Goal: Task Accomplishment & Management: Manage account settings

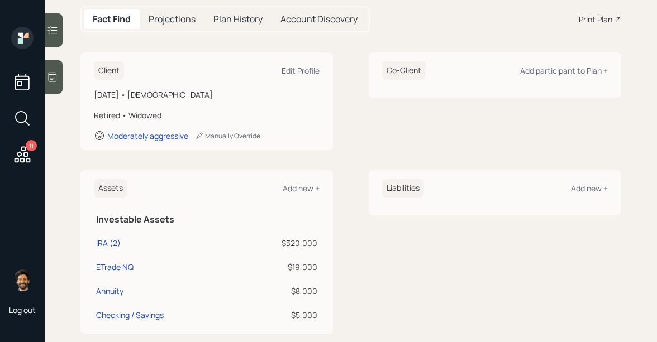
scroll to position [70, 0]
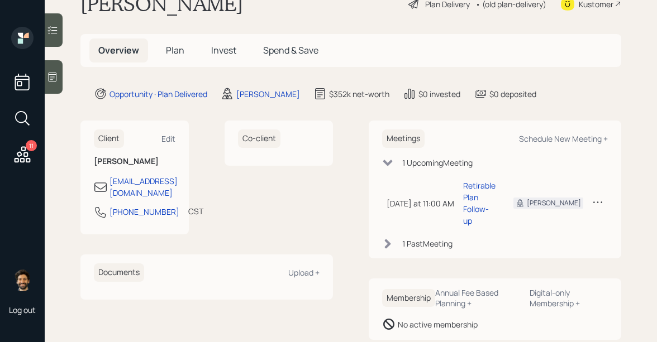
scroll to position [36, 0]
click at [126, 205] on div "847-502-6566" at bounding box center [144, 211] width 70 height 12
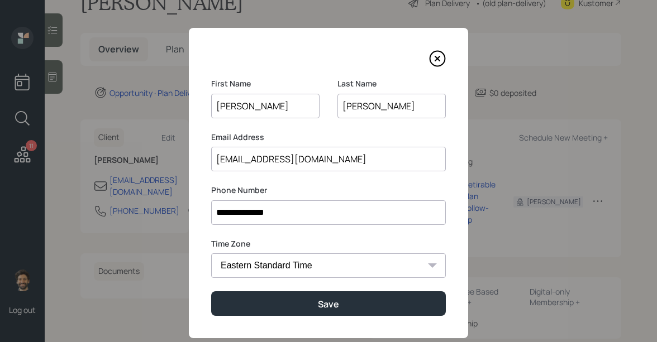
click at [252, 264] on select "Eastern Standard Time Central Standard Time Mountain Standard Time Pacific Stan…" at bounding box center [328, 266] width 235 height 25
select select "America/New_York"
click at [211, 254] on select "Eastern Standard Time Central Standard Time Mountain Standard Time Pacific Stan…" at bounding box center [328, 266] width 235 height 25
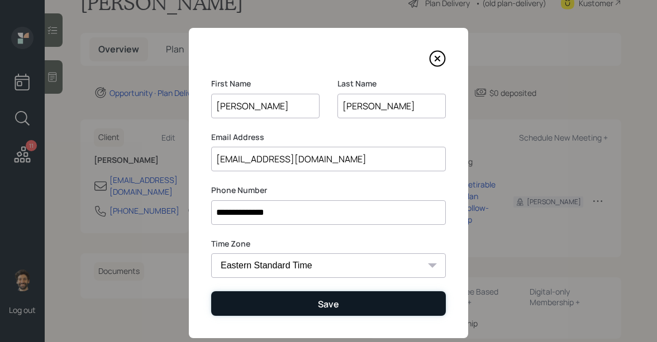
click at [245, 299] on button "Save" at bounding box center [328, 303] width 235 height 24
